Goal: Information Seeking & Learning: Learn about a topic

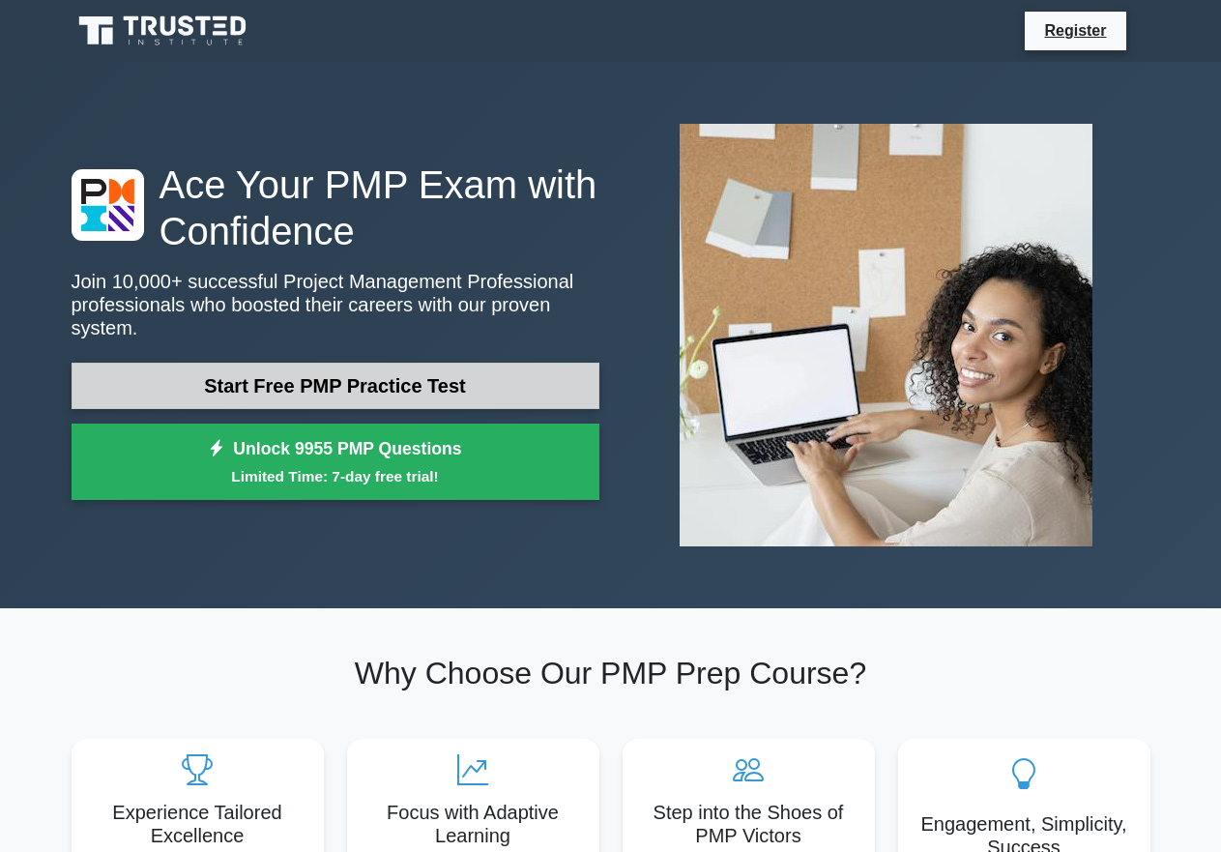
click at [282, 372] on link "Start Free PMP Practice Test" at bounding box center [336, 385] width 528 height 46
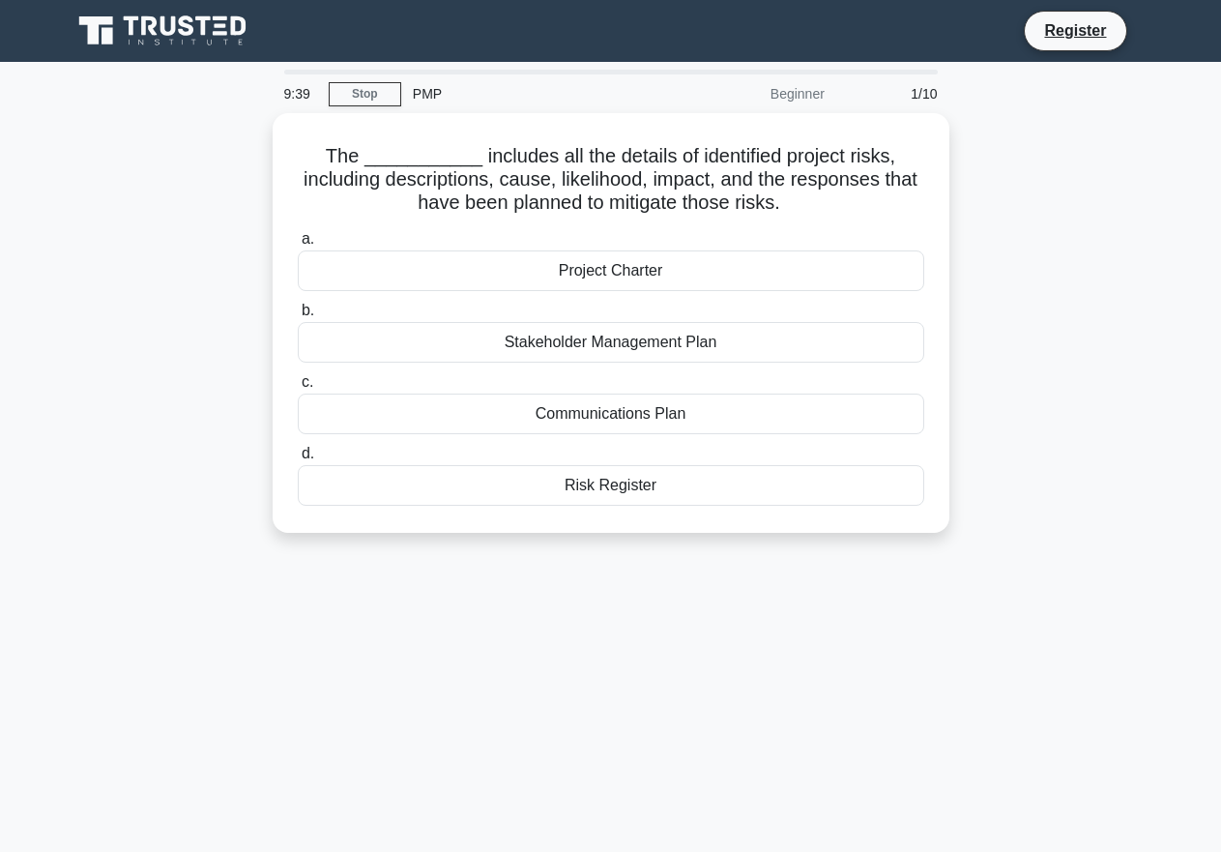
click at [430, 94] on div "PMP" at bounding box center [534, 93] width 266 height 39
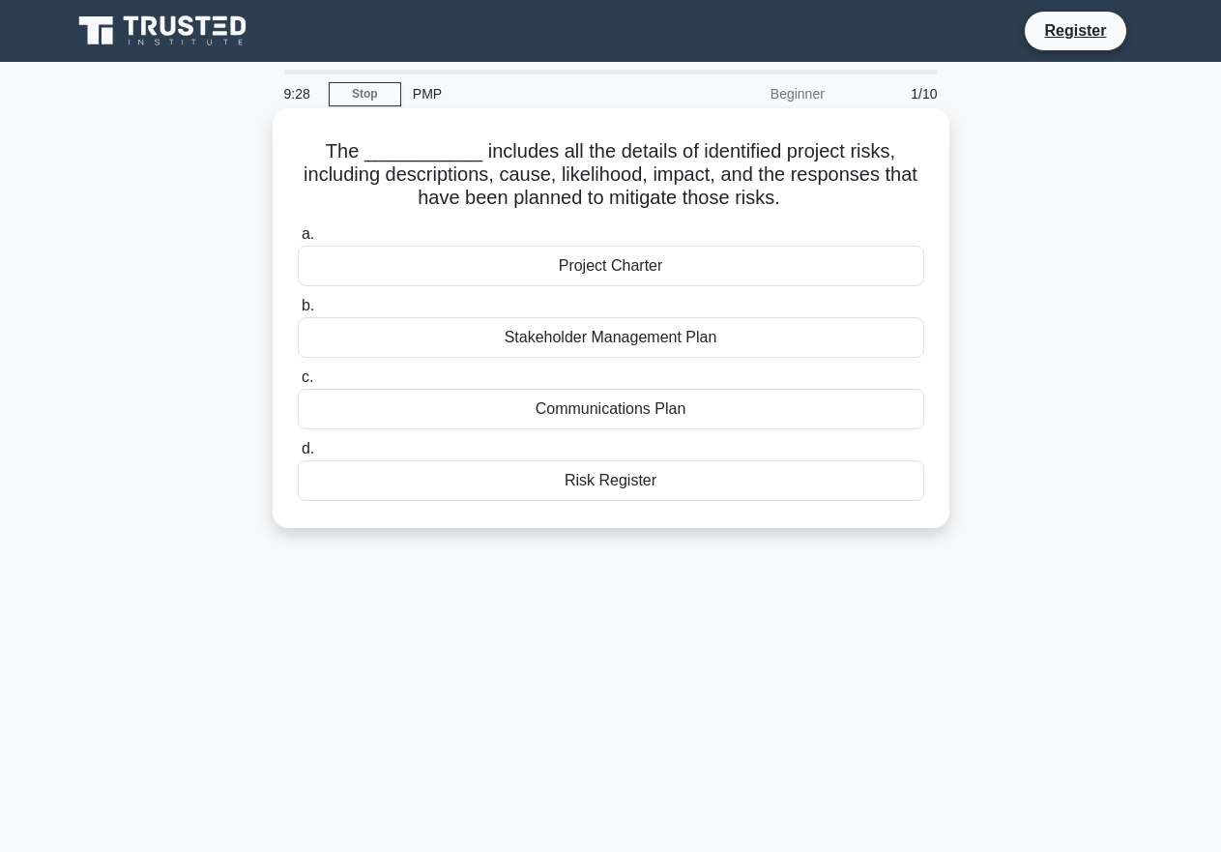
click at [421, 159] on h5 "The ___________ includes all the details of identified project risks, including…" at bounding box center [611, 175] width 630 height 72
click at [685, 477] on div "Risk Register" at bounding box center [611, 480] width 626 height 41
click at [298, 455] on input "d. Risk Register" at bounding box center [298, 449] width 0 height 13
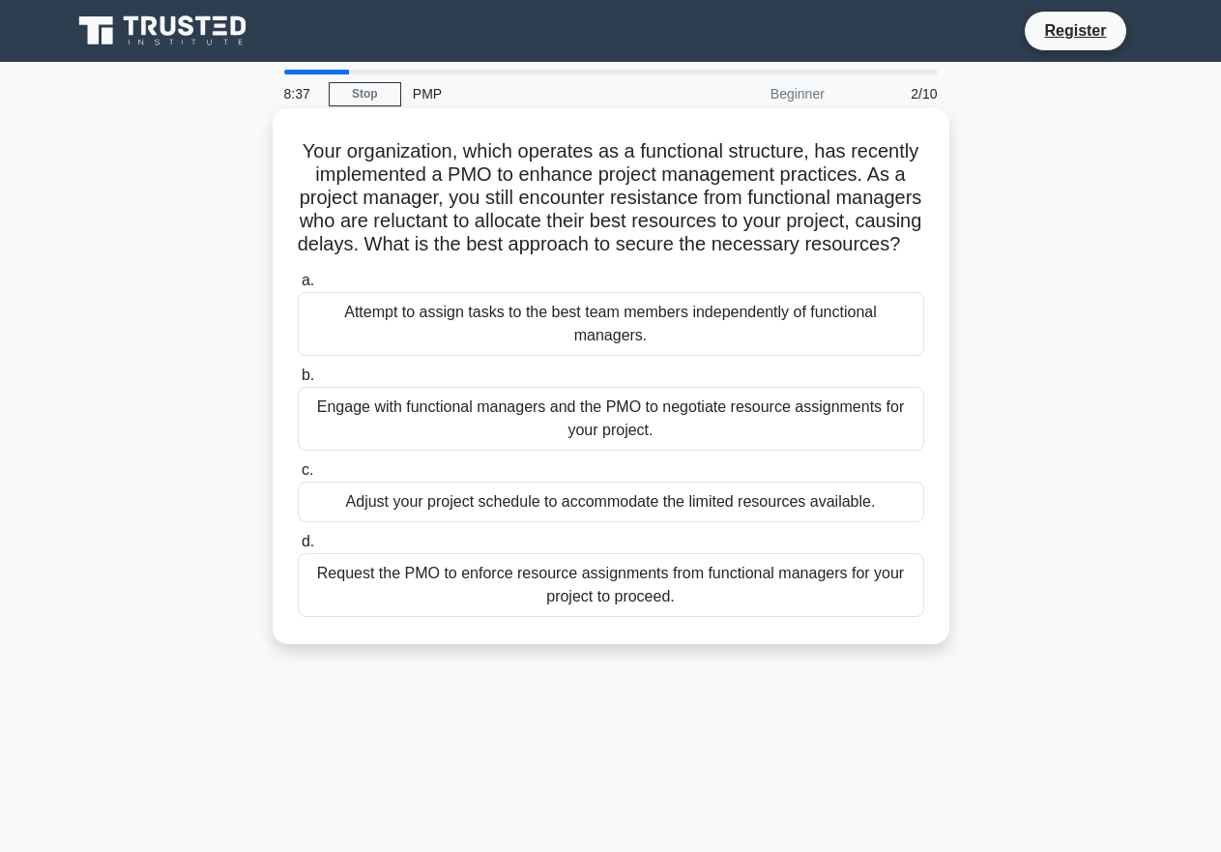
click at [520, 617] on div "Request the PMO to enforce resource assignments from functional managers for yo…" at bounding box center [611, 585] width 626 height 64
click at [298, 548] on input "d. Request the PMO to enforce resource assignments from functional managers for…" at bounding box center [298, 542] width 0 height 13
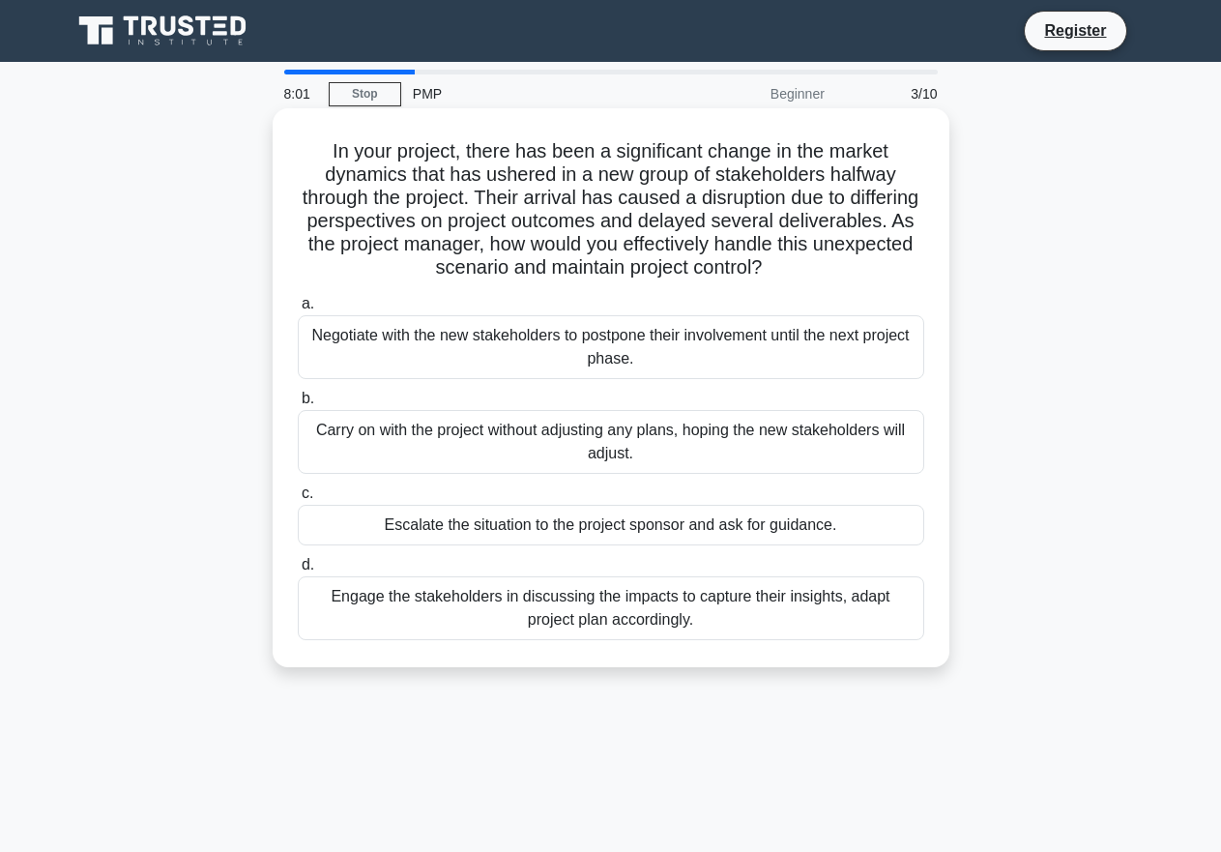
click at [719, 625] on div "Engage the stakeholders in discussing the impacts to capture their insights, ad…" at bounding box center [611, 608] width 626 height 64
click at [298, 571] on input "d. Engage the stakeholders in discussing the impacts to capture their insights,…" at bounding box center [298, 565] width 0 height 13
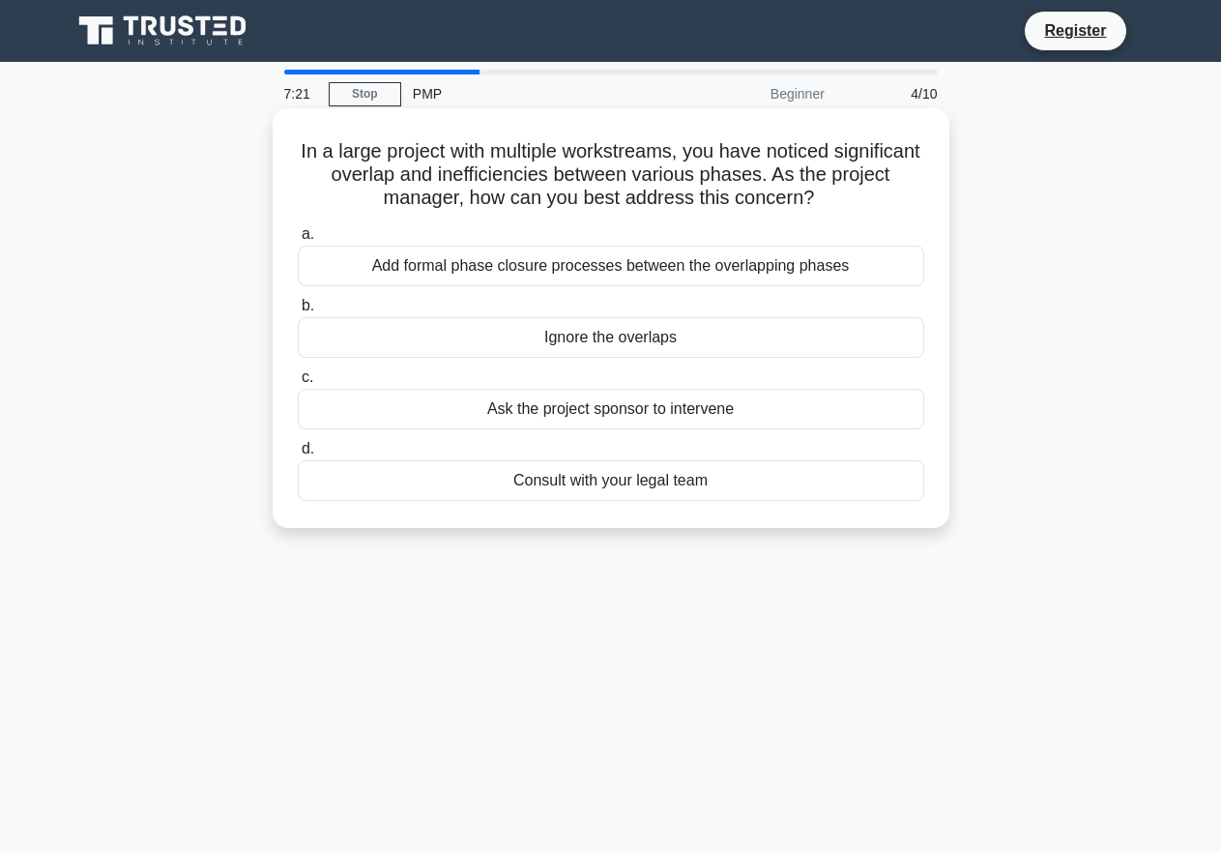
click at [593, 493] on div "Consult with your legal team" at bounding box center [611, 480] width 626 height 41
click at [298, 455] on input "d. Consult with your legal team" at bounding box center [298, 449] width 0 height 13
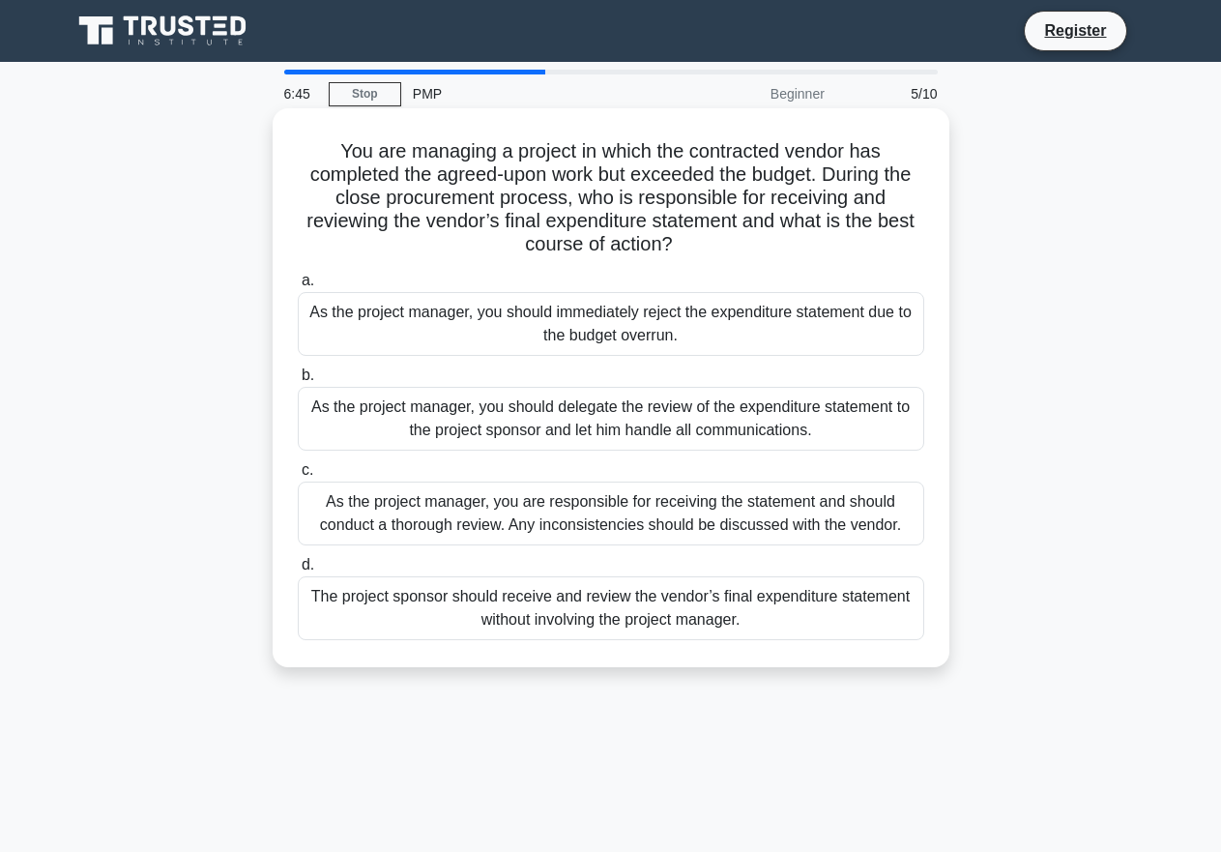
click at [565, 507] on div "As the project manager, you are responsible for receiving the statement and sho…" at bounding box center [611, 513] width 626 height 64
click at [298, 477] on input "c. As the project manager, you are responsible for receiving the statement and …" at bounding box center [298, 470] width 0 height 13
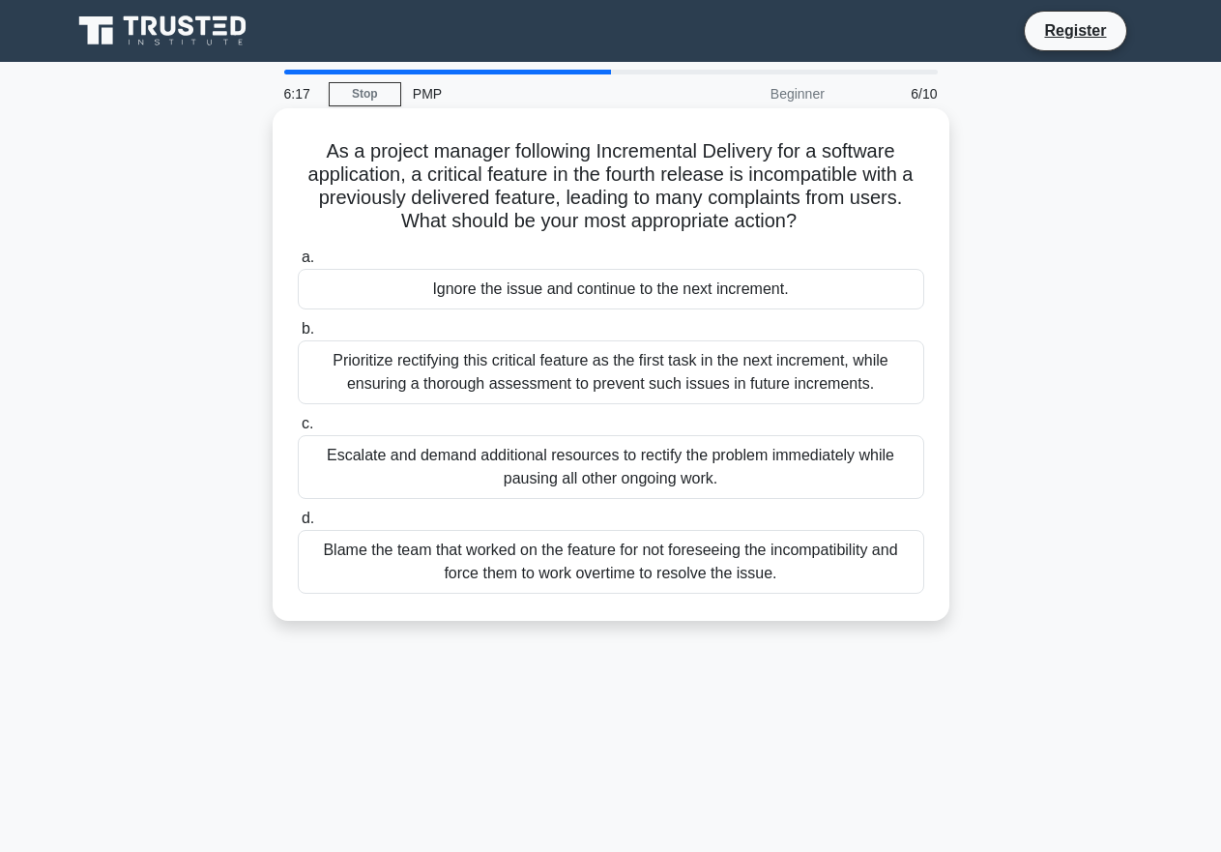
click at [509, 370] on div "Prioritize rectifying this critical feature as the first task in the next incre…" at bounding box center [611, 372] width 626 height 64
click at [298, 335] on input "b. Prioritize rectifying this critical feature as the first task in the next in…" at bounding box center [298, 329] width 0 height 13
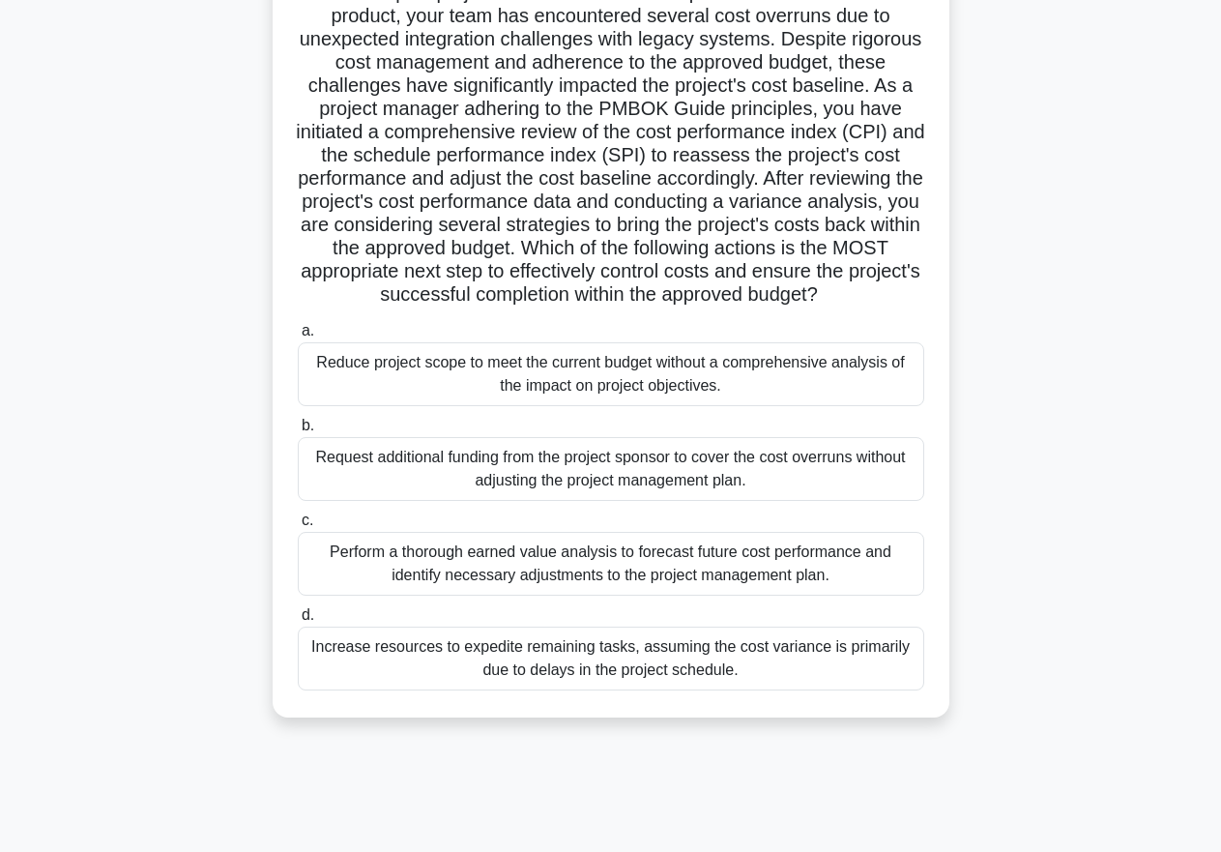
scroll to position [192, 0]
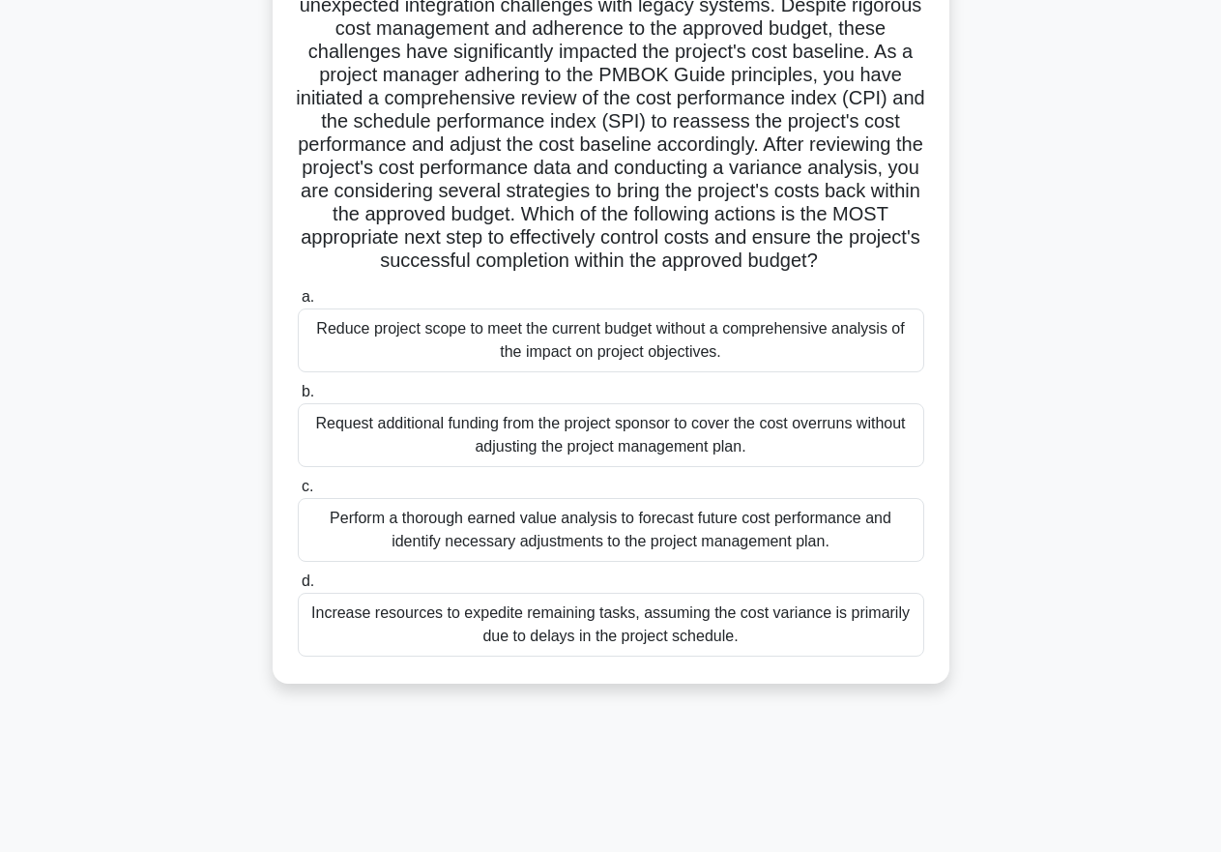
click at [549, 551] on div "Perform a thorough earned value analysis to forecast future cost performance an…" at bounding box center [611, 530] width 626 height 64
click at [298, 493] on input "c. Perform a thorough earned value analysis to forecast future cost performance…" at bounding box center [298, 486] width 0 height 13
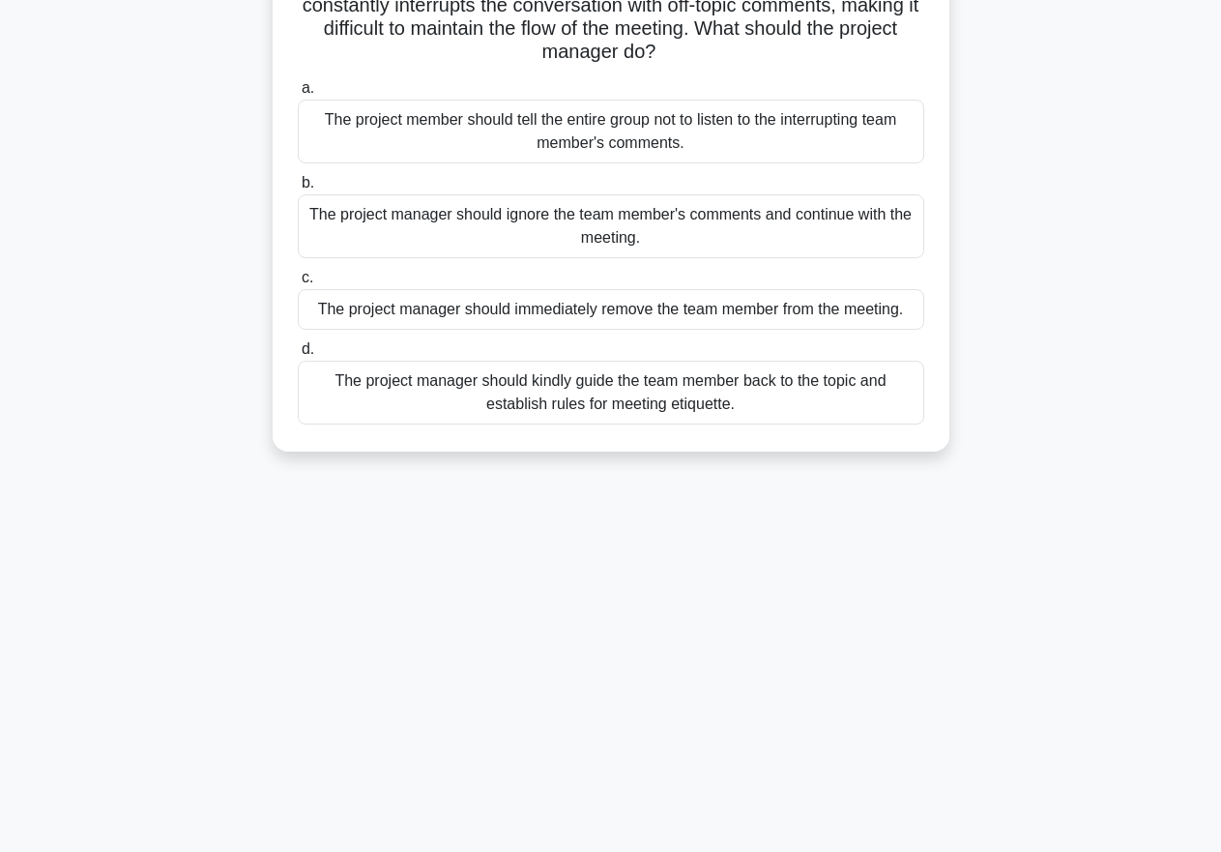
scroll to position [0, 0]
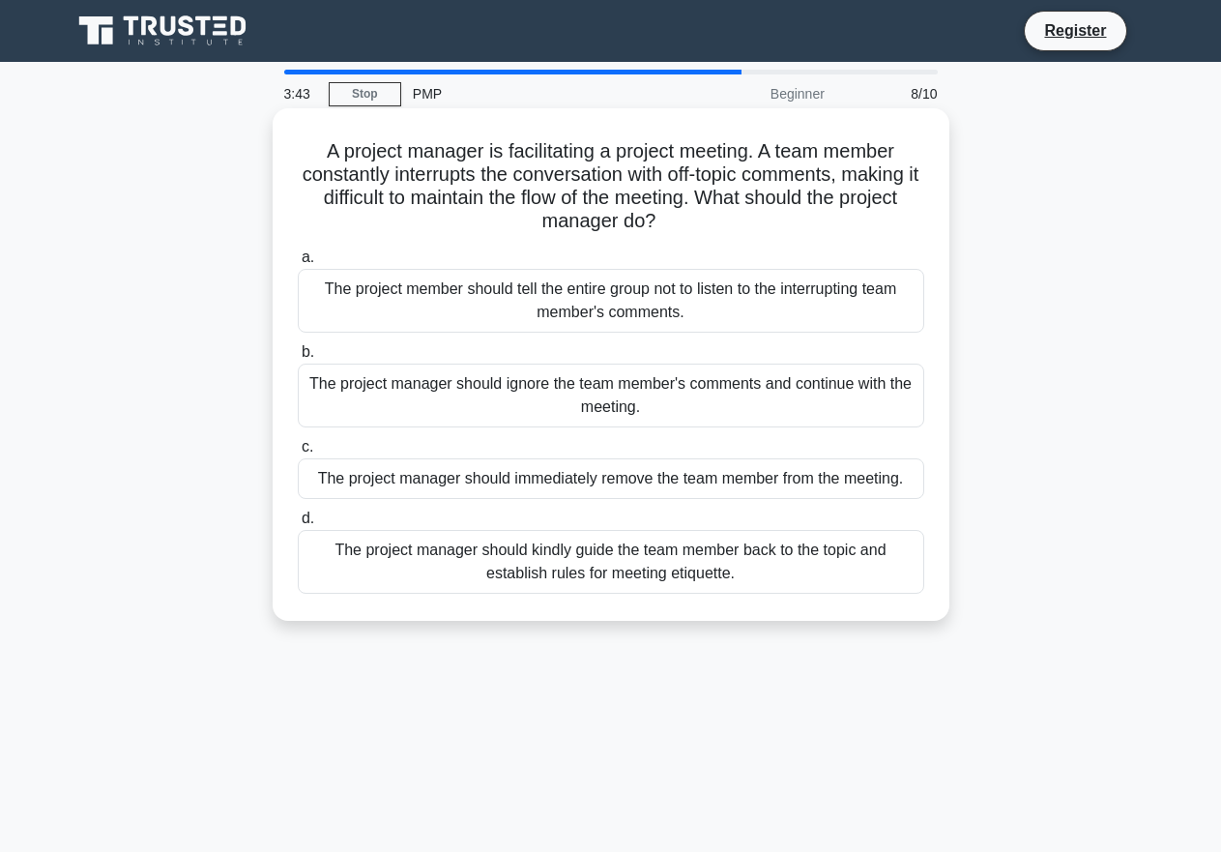
click at [557, 557] on div "The project manager should kindly guide the team member back to the topic and e…" at bounding box center [611, 562] width 626 height 64
click at [298, 525] on input "d. The project manager should kindly guide the team member back to the topic an…" at bounding box center [298, 518] width 0 height 13
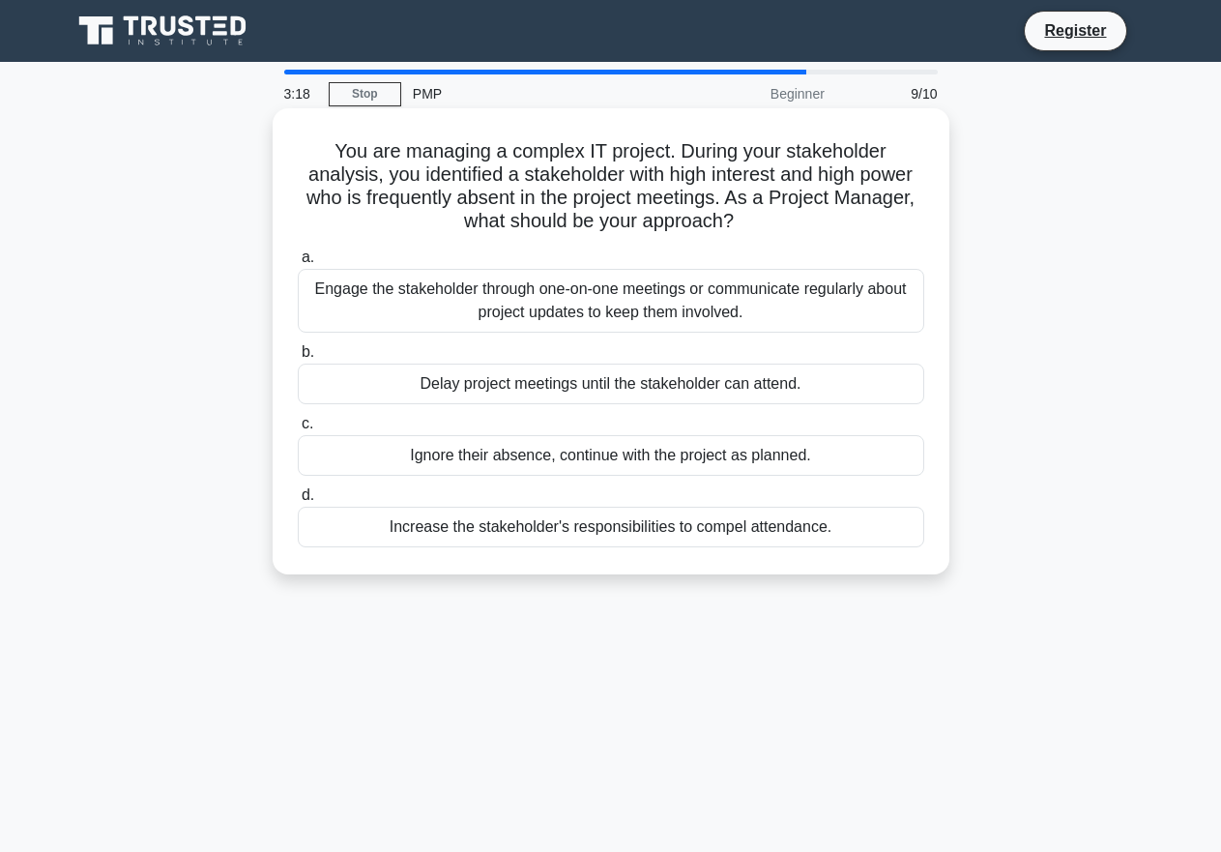
click at [597, 544] on div "Increase the stakeholder's responsibilities to compel attendance." at bounding box center [611, 527] width 626 height 41
click at [298, 502] on input "d. Increase the stakeholder's responsibilities to compel attendance." at bounding box center [298, 495] width 0 height 13
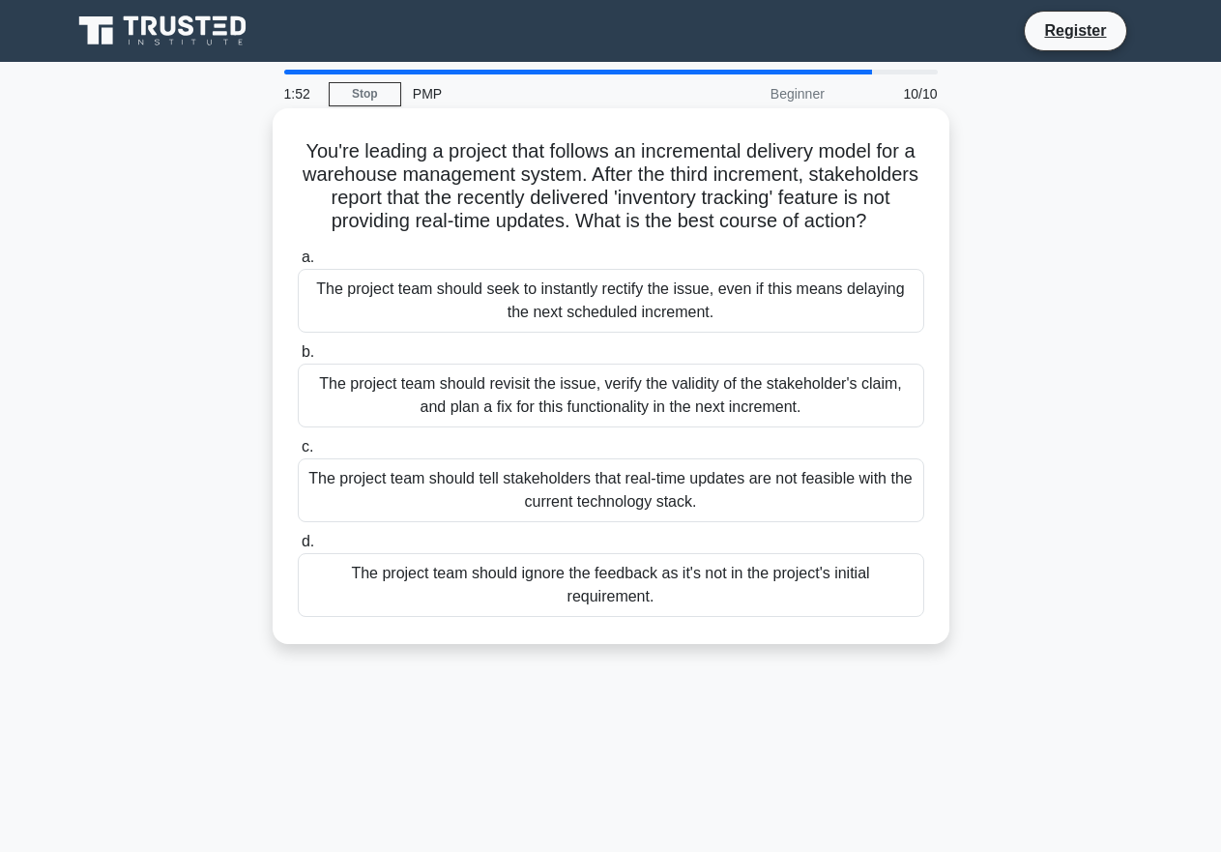
click at [520, 427] on div "The project team should revisit the issue, verify the validity of the stakehold…" at bounding box center [611, 395] width 626 height 64
click at [298, 359] on input "b. The project team should revisit the issue, verify the validity of the stakeh…" at bounding box center [298, 352] width 0 height 13
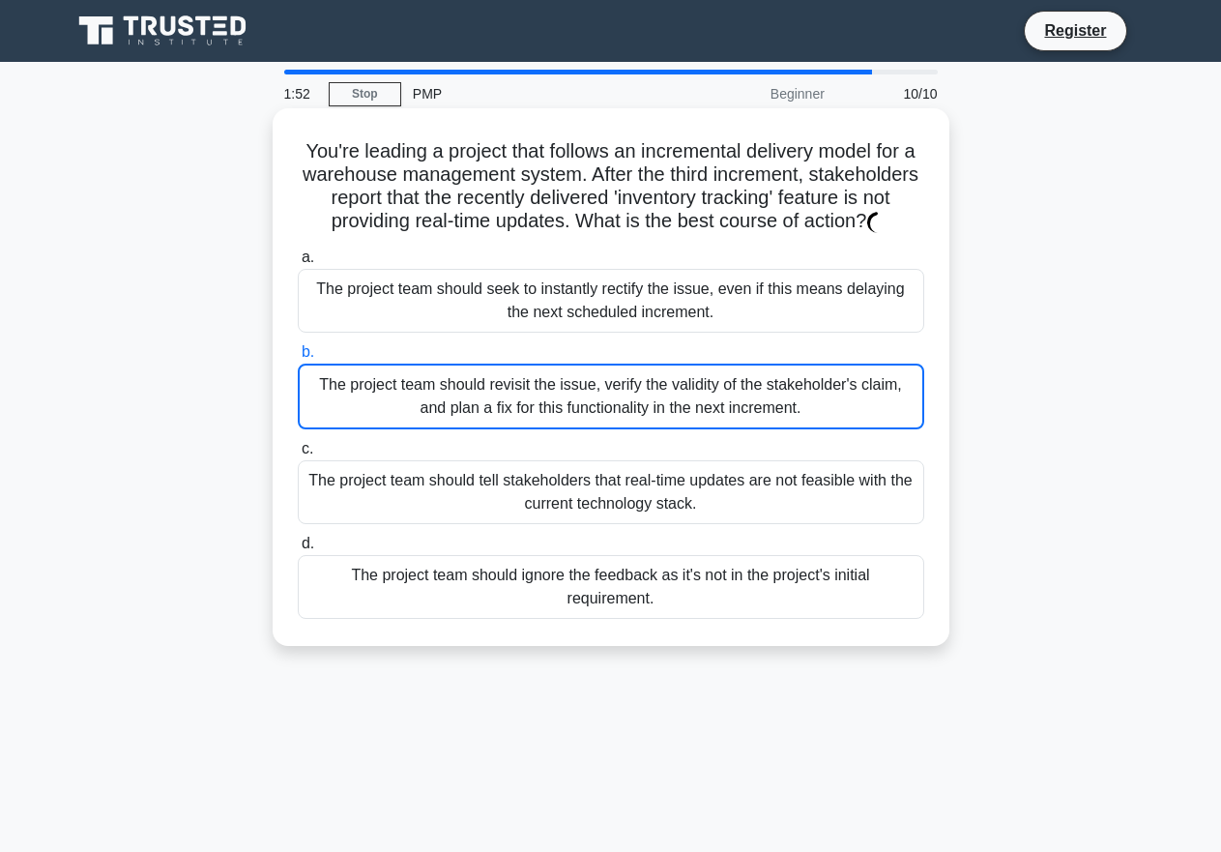
click at [520, 429] on div "The project team should revisit the issue, verify the validity of the stakehold…" at bounding box center [611, 396] width 626 height 66
click at [298, 359] on input "b. The project team should revisit the issue, verify the validity of the stakeh…" at bounding box center [298, 352] width 0 height 13
click at [392, 333] on div "The project team should seek to instantly rectify the issue, even if this means…" at bounding box center [611, 301] width 626 height 64
click at [298, 264] on input "a. The project team should seek to instantly rectify the issue, even if this me…" at bounding box center [298, 257] width 0 height 13
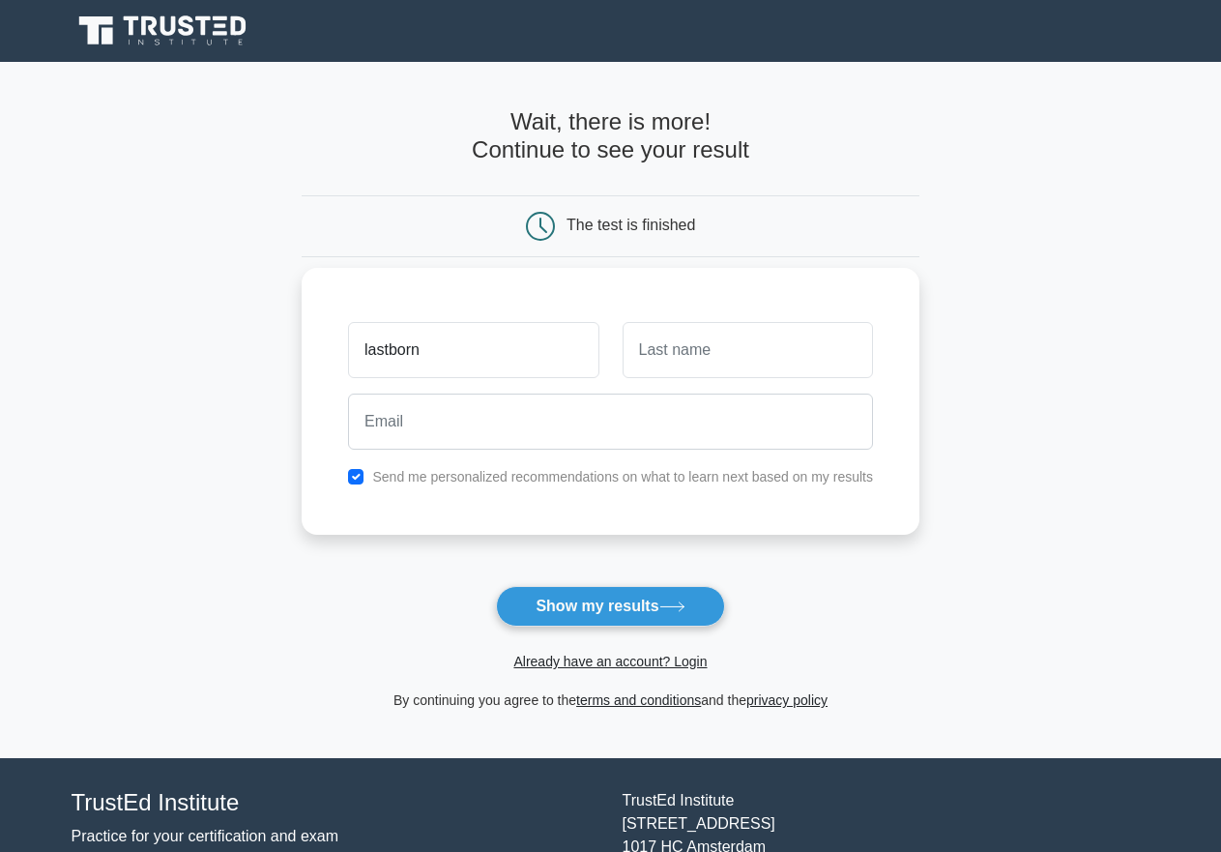
type input "lastborn"
click at [712, 362] on input "text" at bounding box center [748, 350] width 250 height 56
type input "d"
type input "DM"
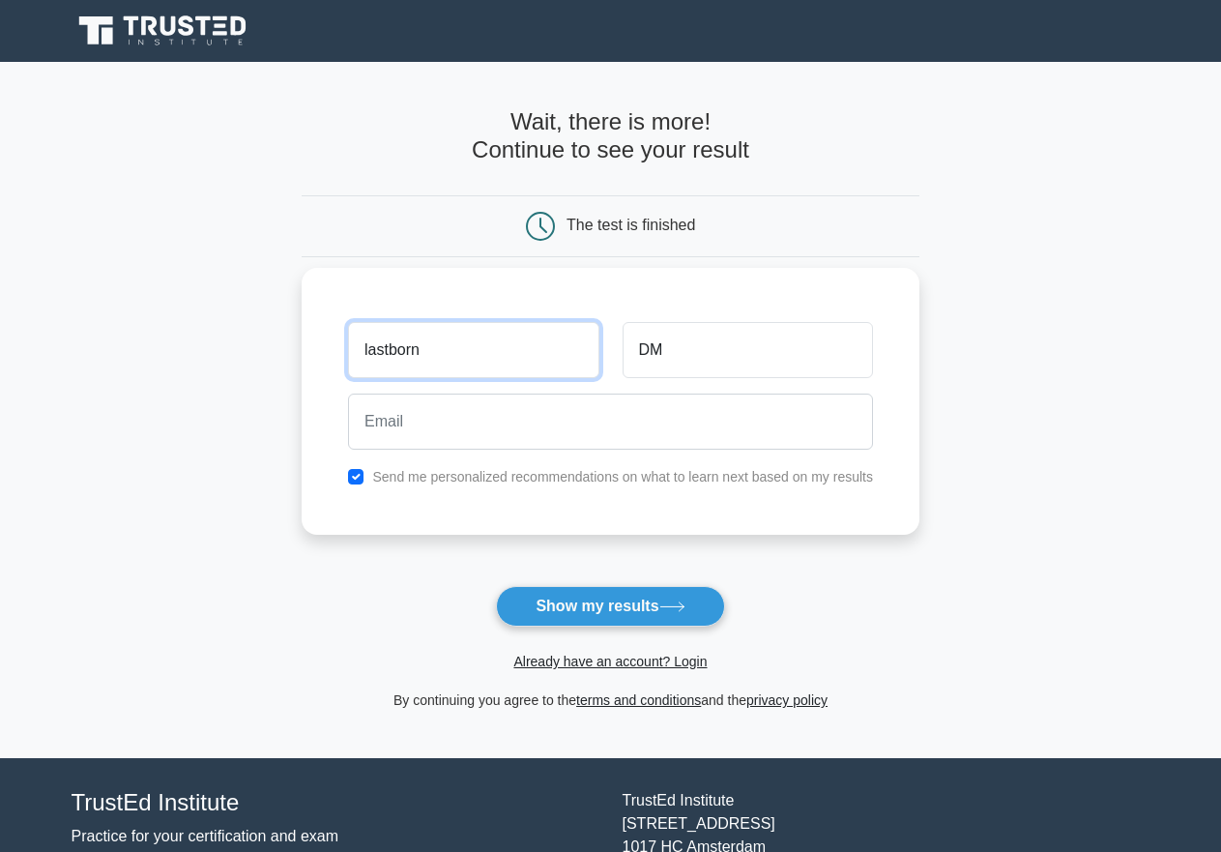
click at [370, 356] on input "lastborn" at bounding box center [473, 350] width 250 height 56
type input "Lastborn"
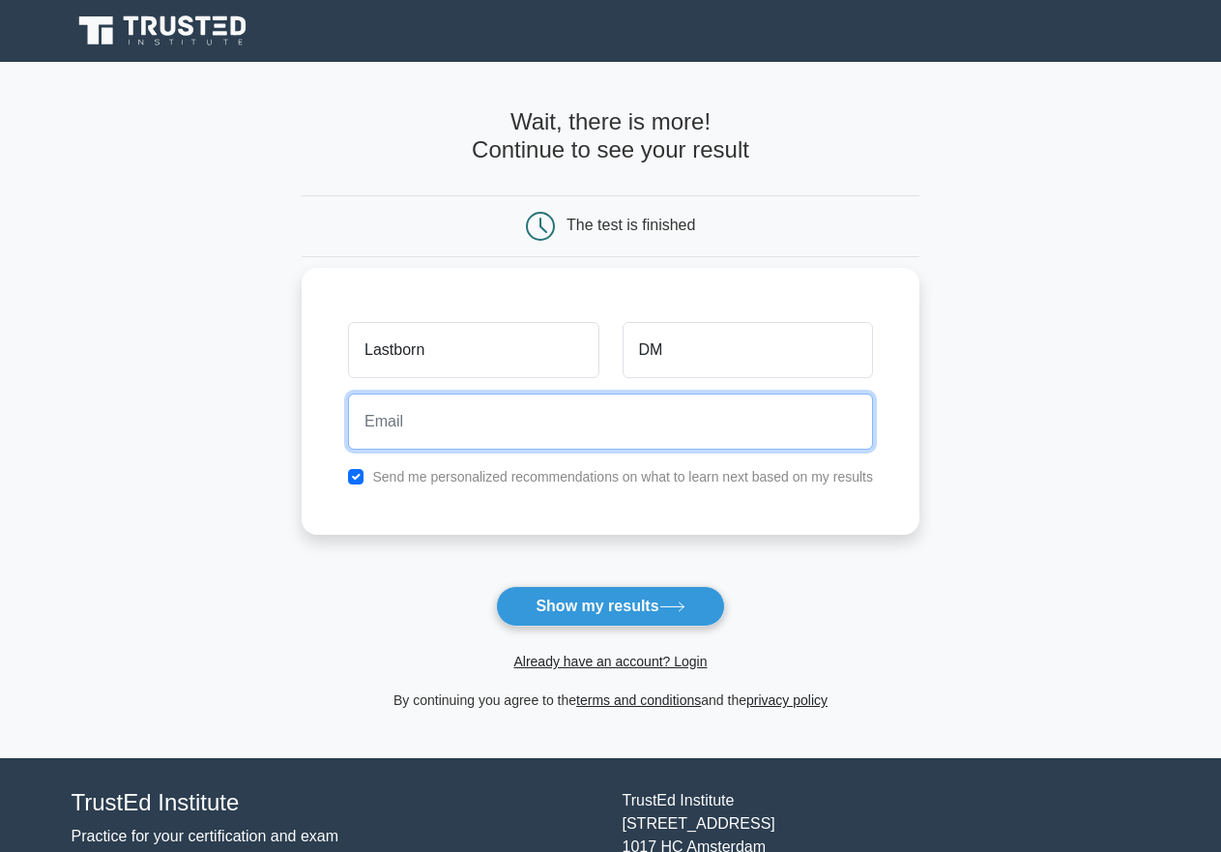
click at [465, 441] on input "email" at bounding box center [610, 421] width 525 height 56
type input "D"
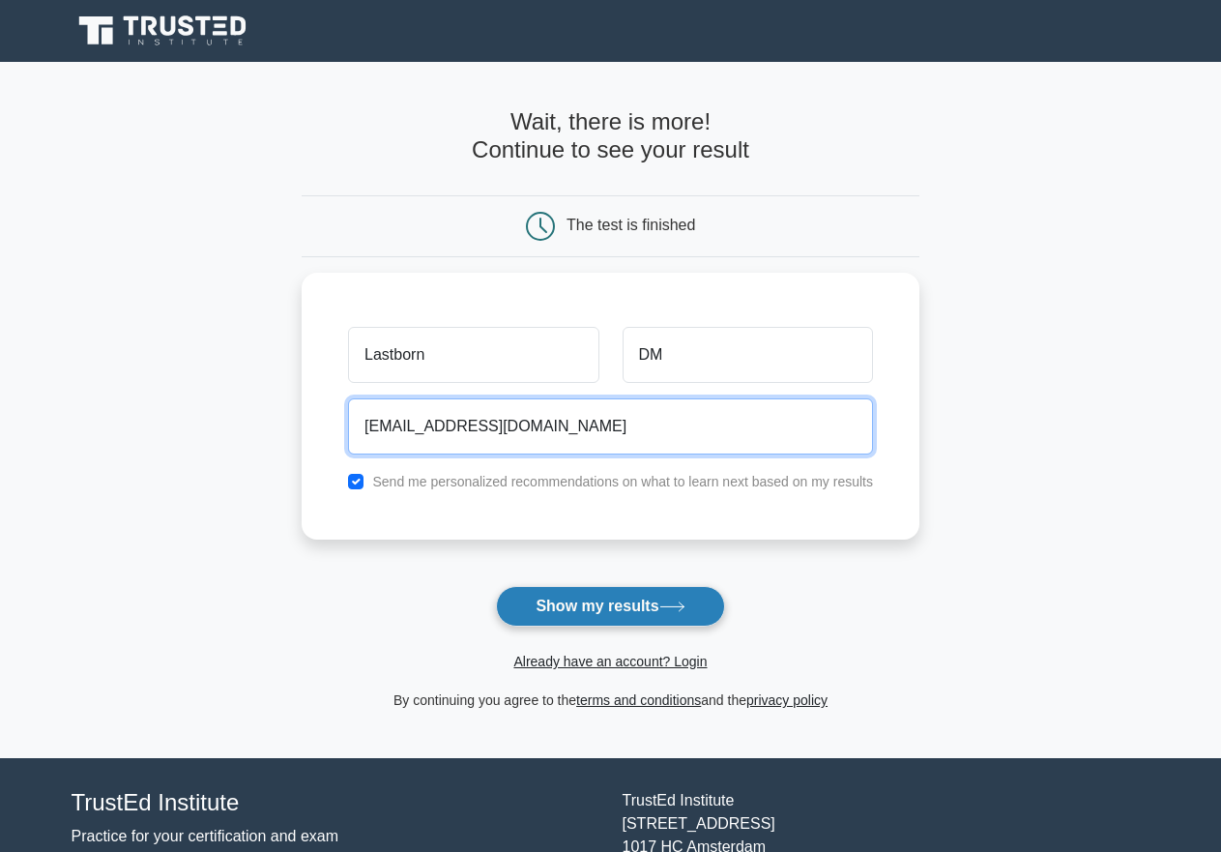
type input "davidrama119@gmail.com"
click at [553, 622] on button "Show my results" at bounding box center [610, 606] width 228 height 41
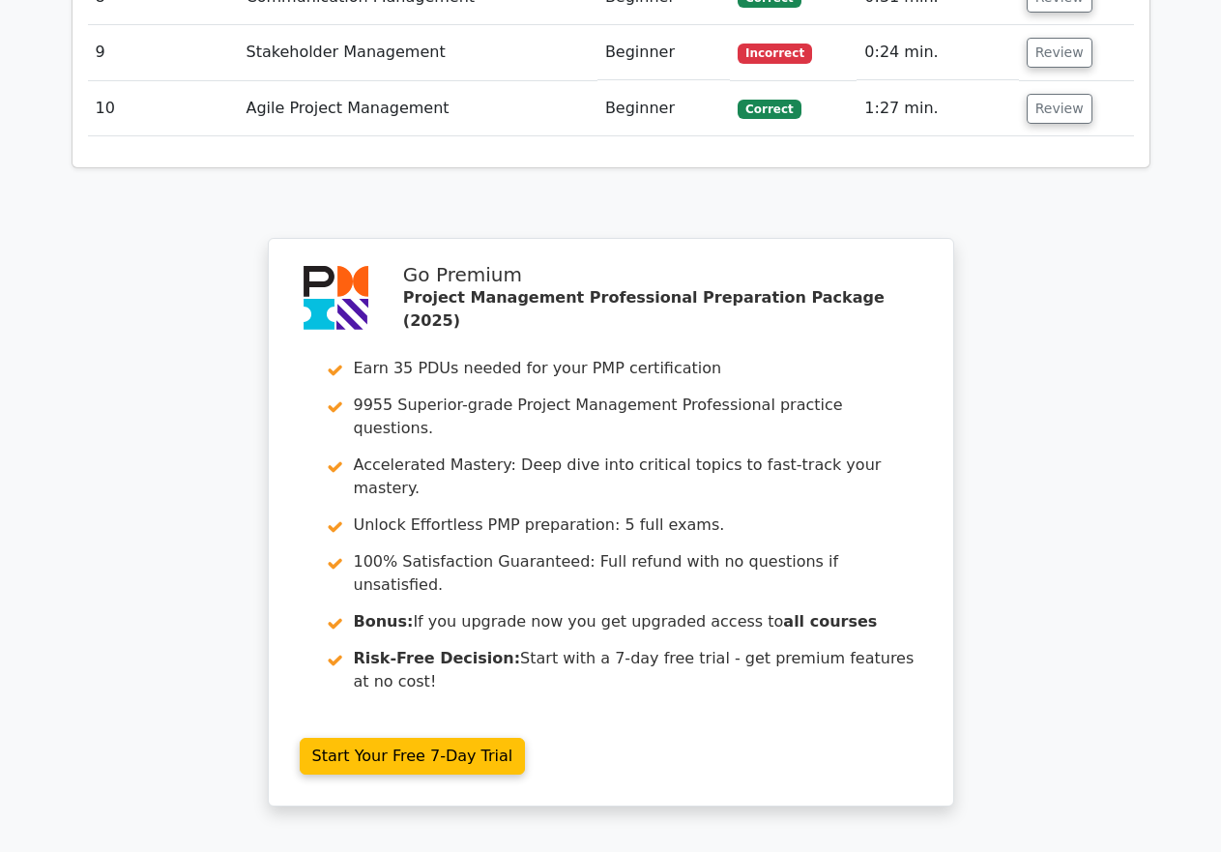
scroll to position [3342, 0]
